Goal: Find specific page/section: Find specific page/section

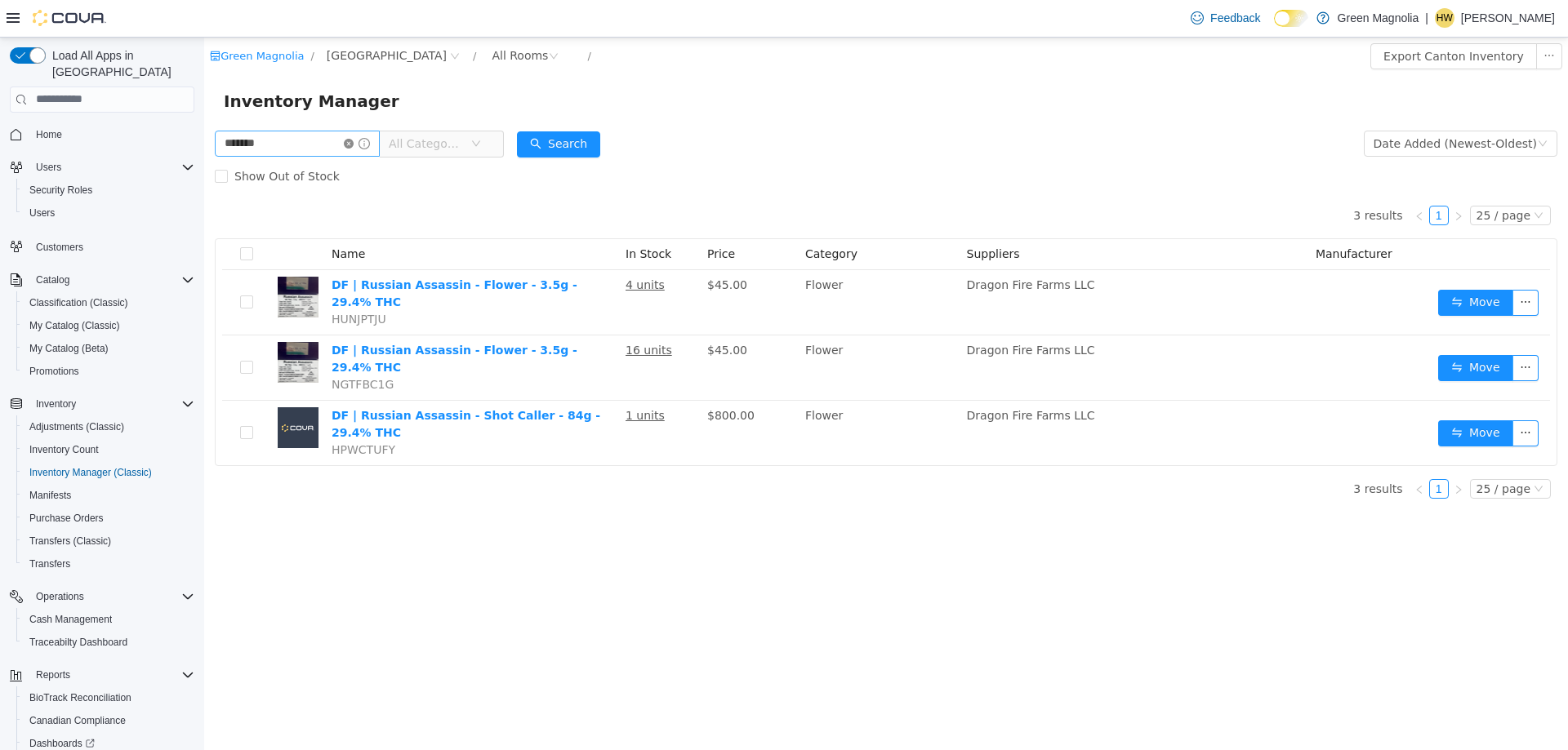
click at [354, 145] on icon "icon: close-circle" at bounding box center [349, 143] width 10 height 10
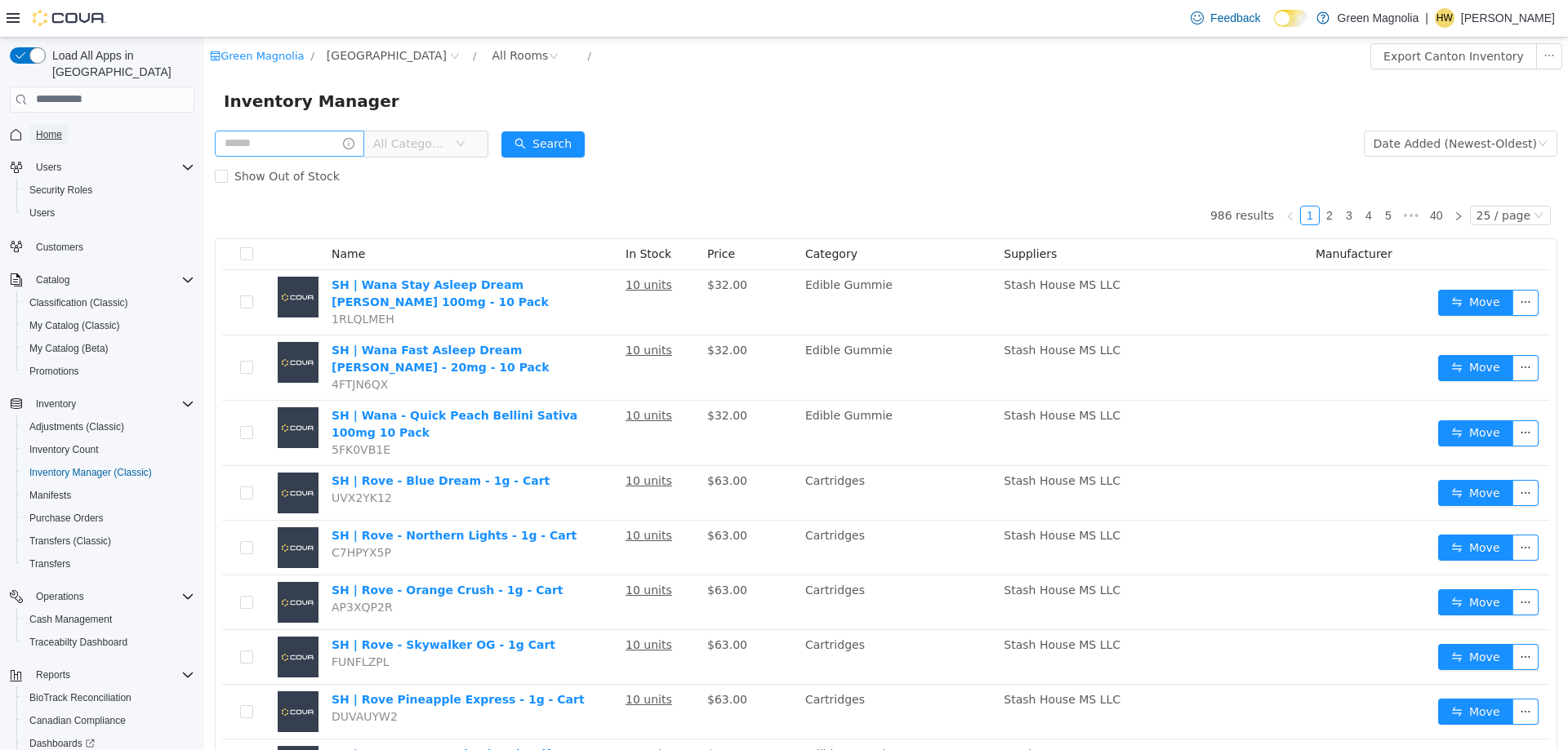
click at [49, 128] on span "Home" at bounding box center [49, 134] width 26 height 13
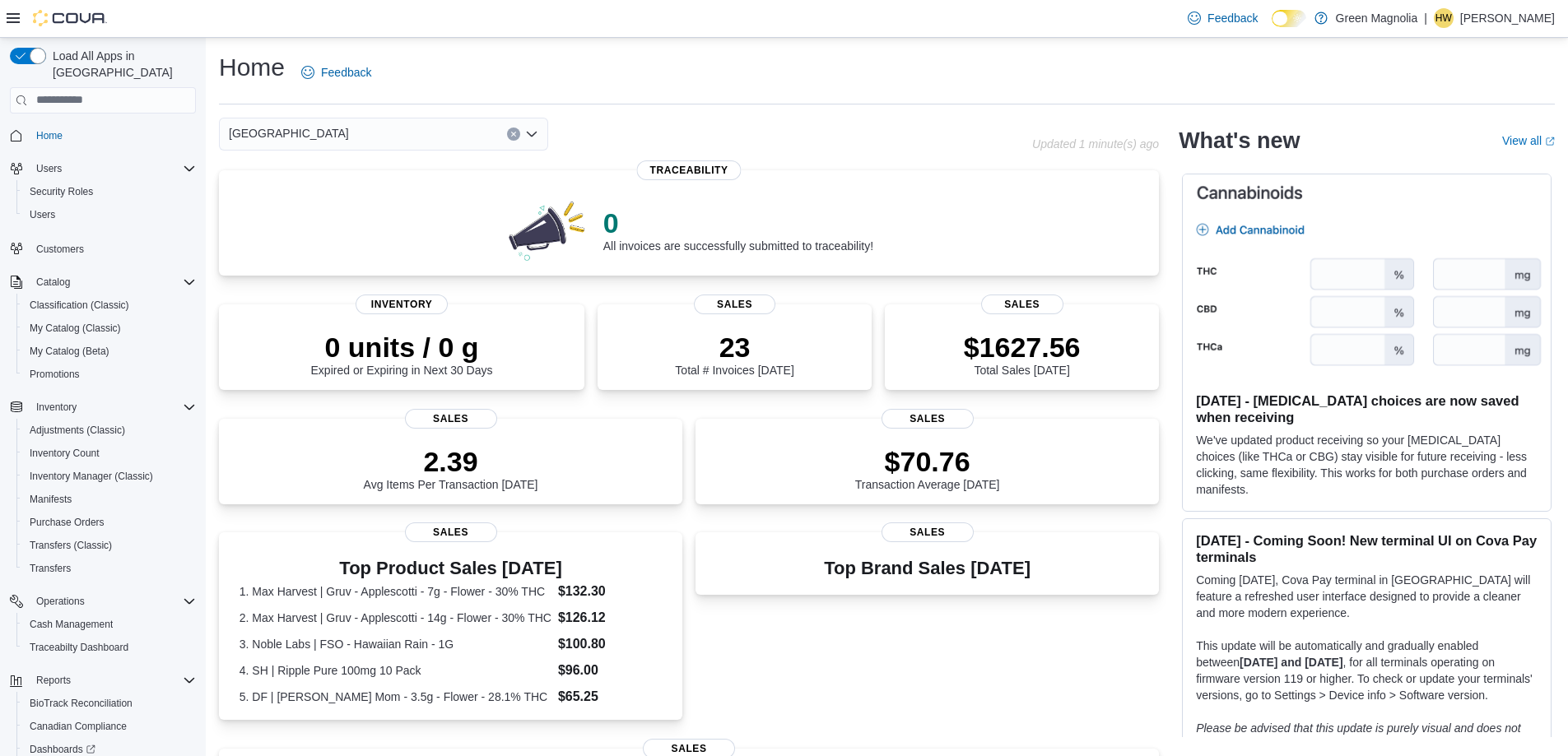
click at [295, 136] on div "[GEOGRAPHIC_DATA]" at bounding box center [384, 134] width 329 height 33
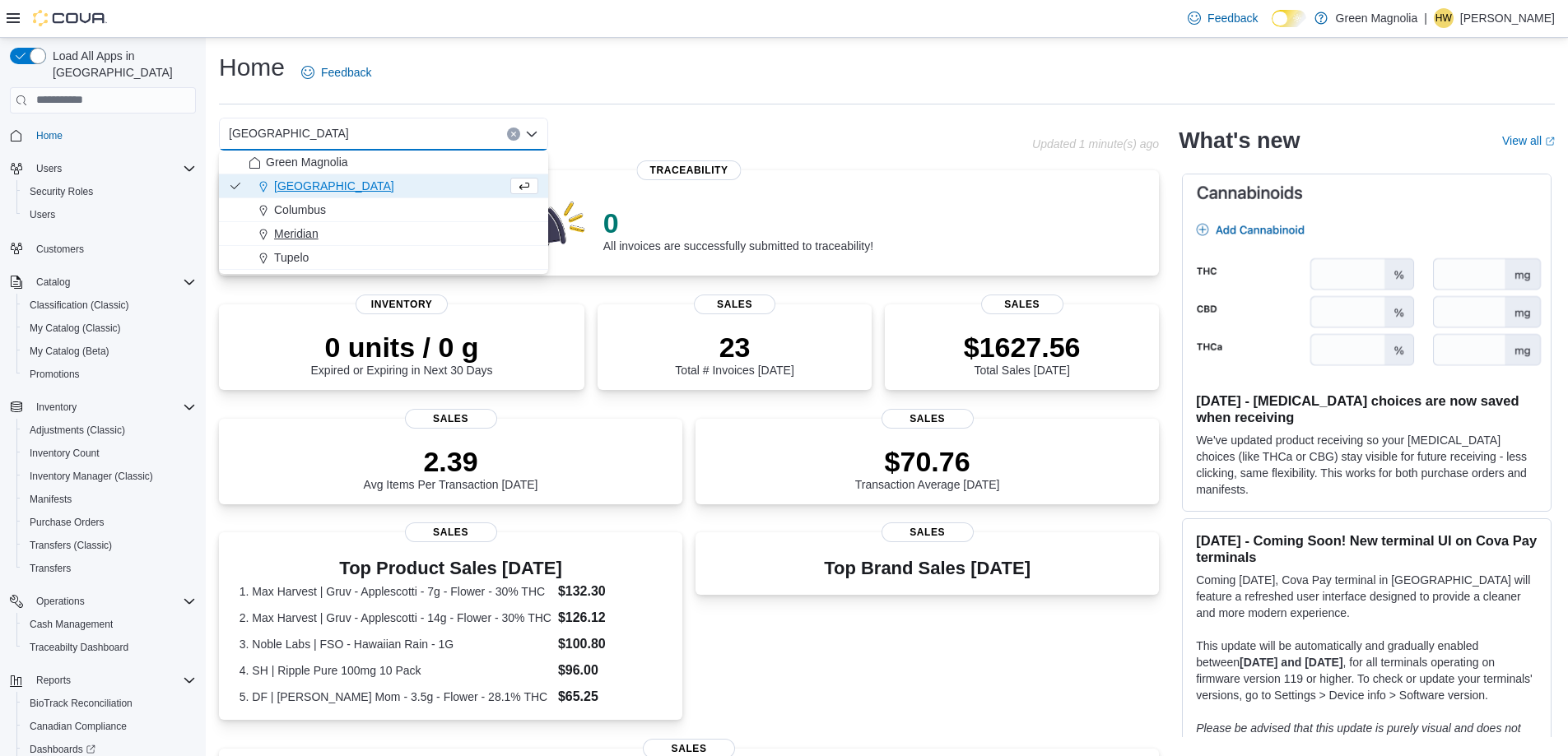
click at [313, 235] on span "Meridian" at bounding box center [296, 233] width 44 height 17
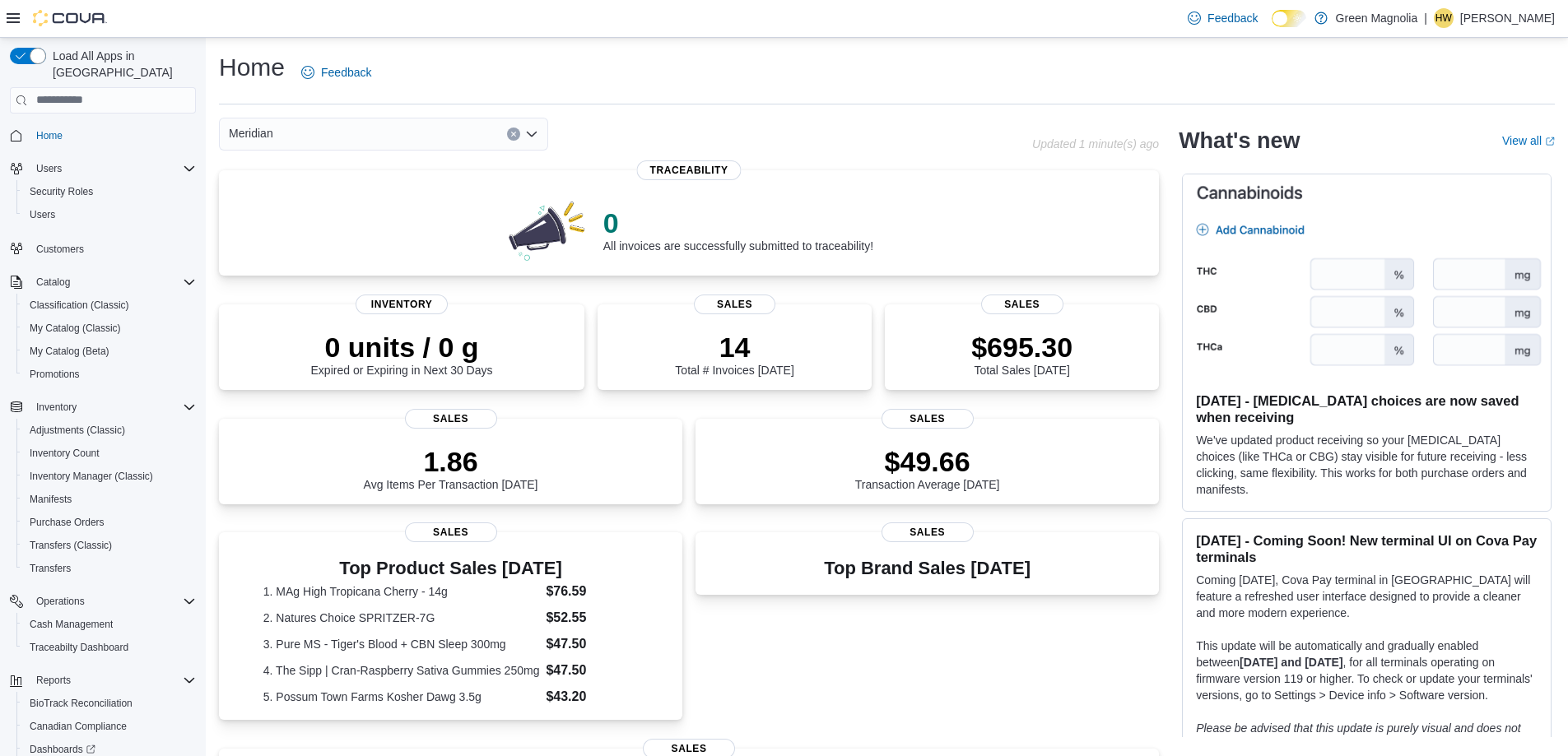
click at [304, 132] on div "Meridian Combo box. Selected. Meridian. Press Backspace to delete Meridian. Com…" at bounding box center [384, 134] width 329 height 33
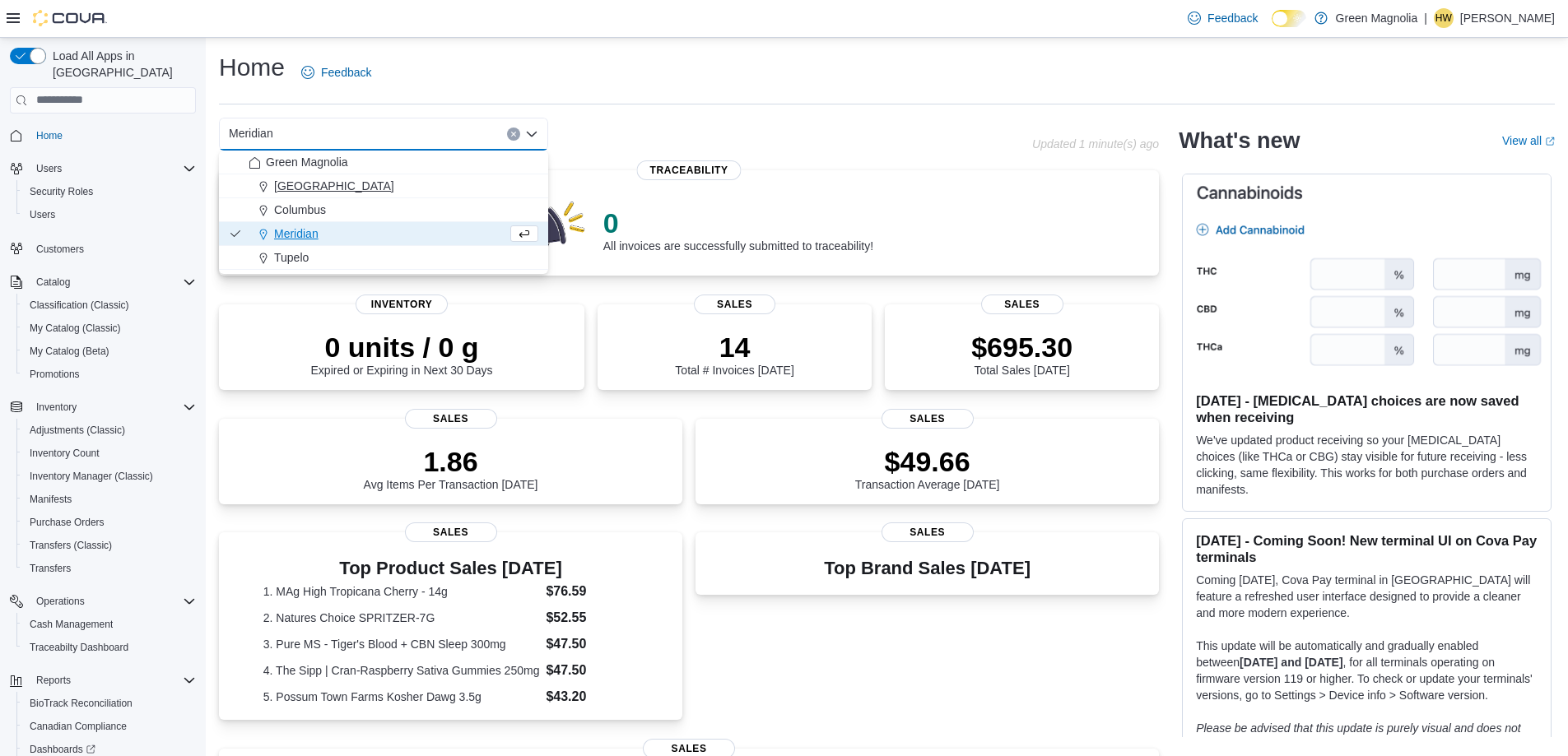
click at [295, 183] on span "[GEOGRAPHIC_DATA]" at bounding box center [334, 186] width 120 height 17
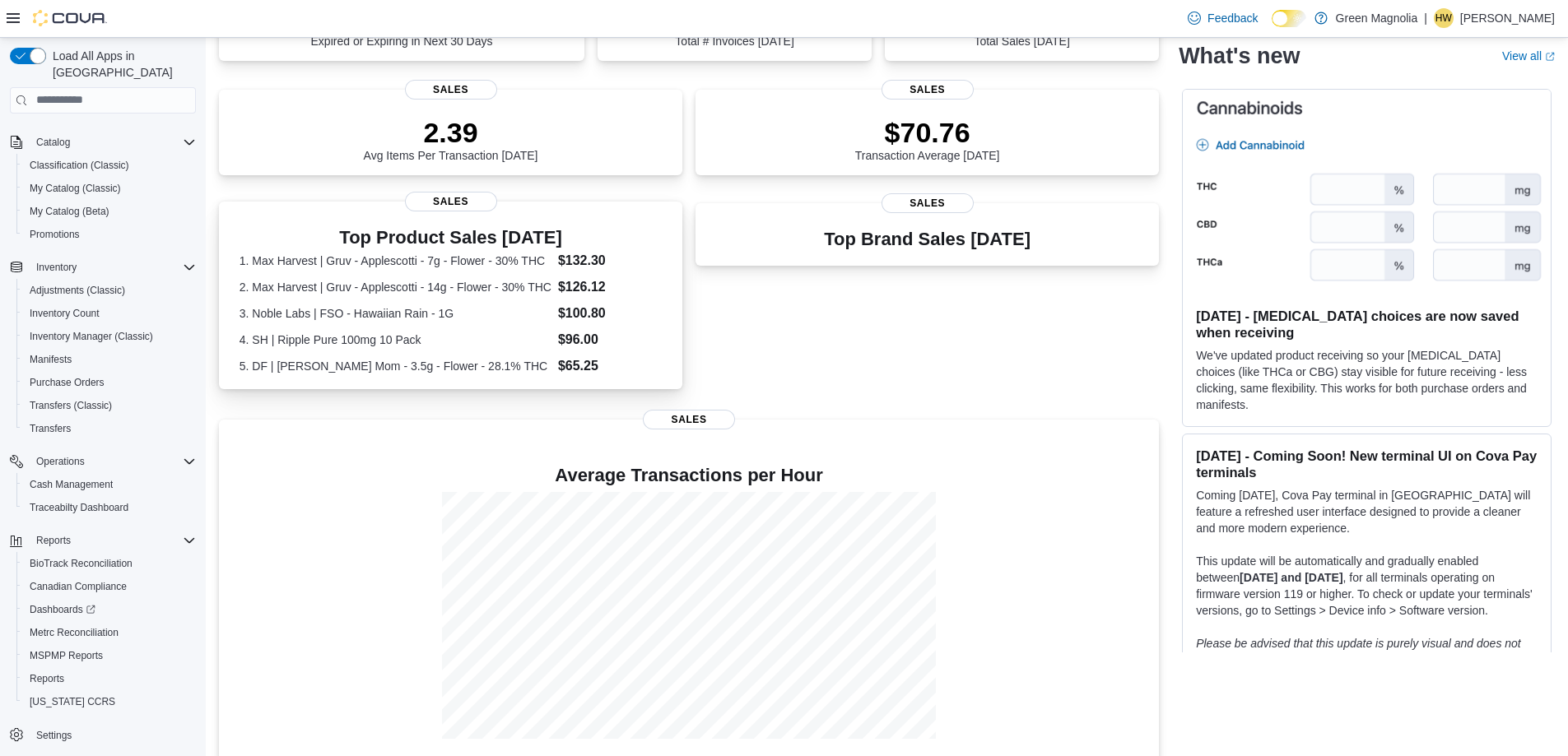
scroll to position [348, 0]
